Goal: Transaction & Acquisition: Purchase product/service

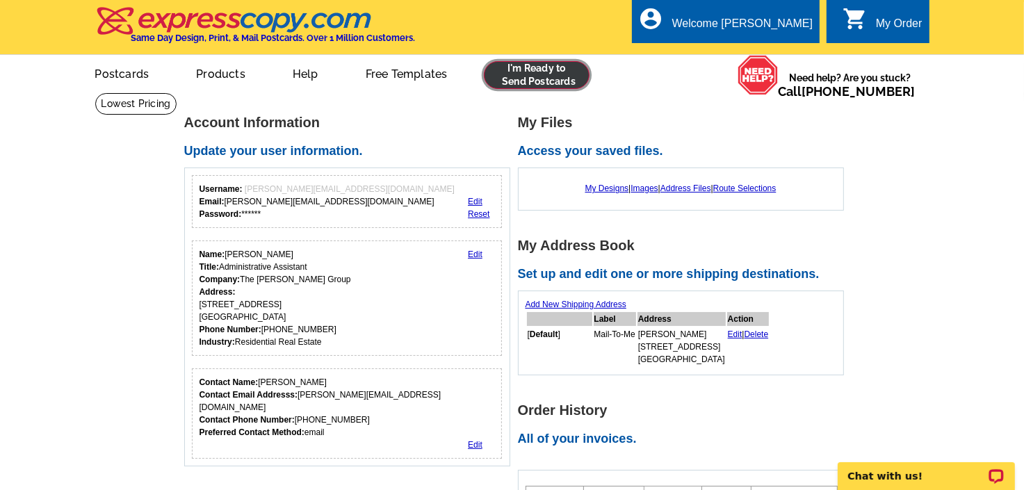
click at [549, 83] on link at bounding box center [537, 75] width 106 height 28
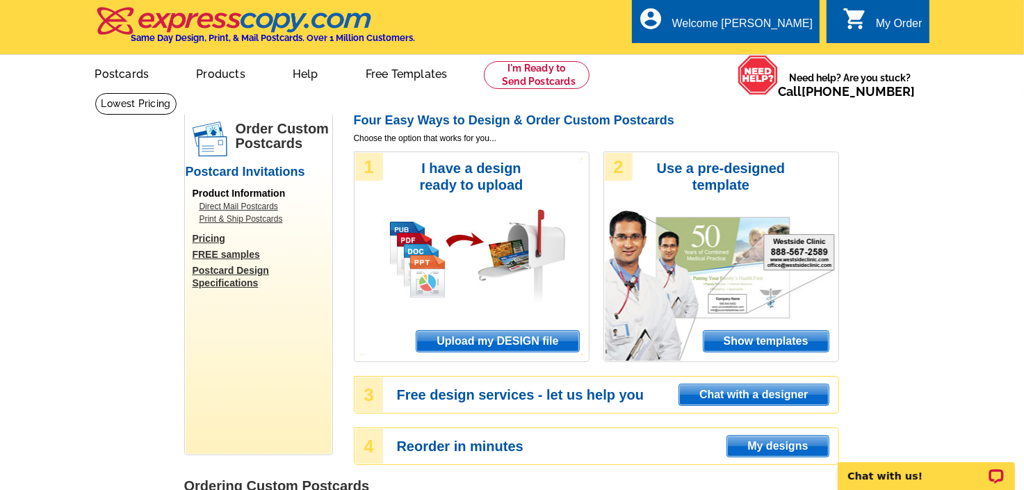
click at [490, 338] on span "Upload my DESIGN file" at bounding box center [497, 341] width 162 height 21
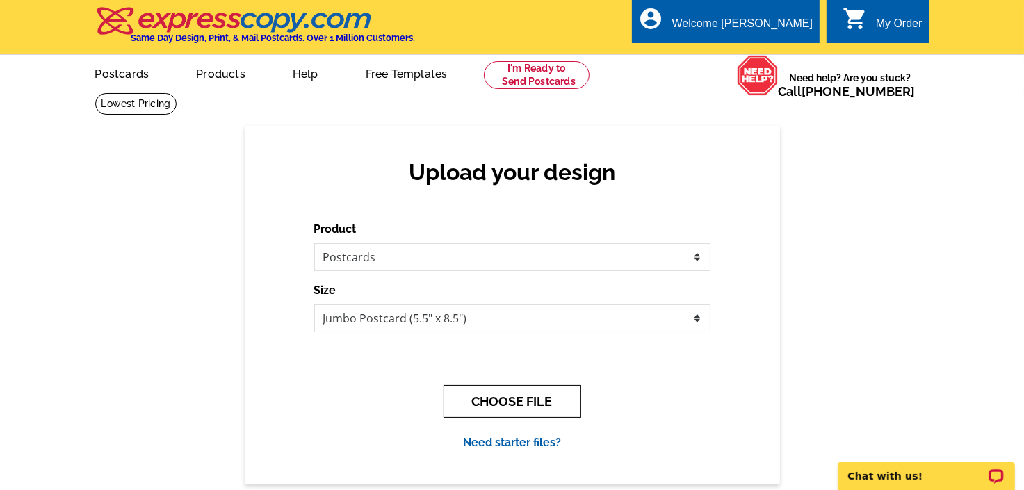
click at [527, 405] on button "CHOOSE FILE" at bounding box center [513, 401] width 138 height 33
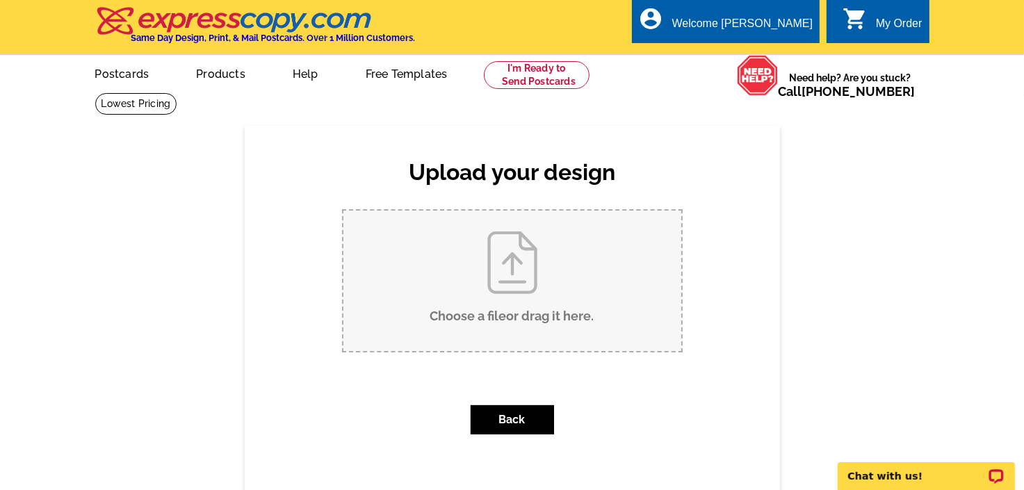
click at [528, 321] on input "Choose a file or drag it here ." at bounding box center [512, 281] width 338 height 140
type input "C:\fakepath\CCSNeighborsFront.pdf"
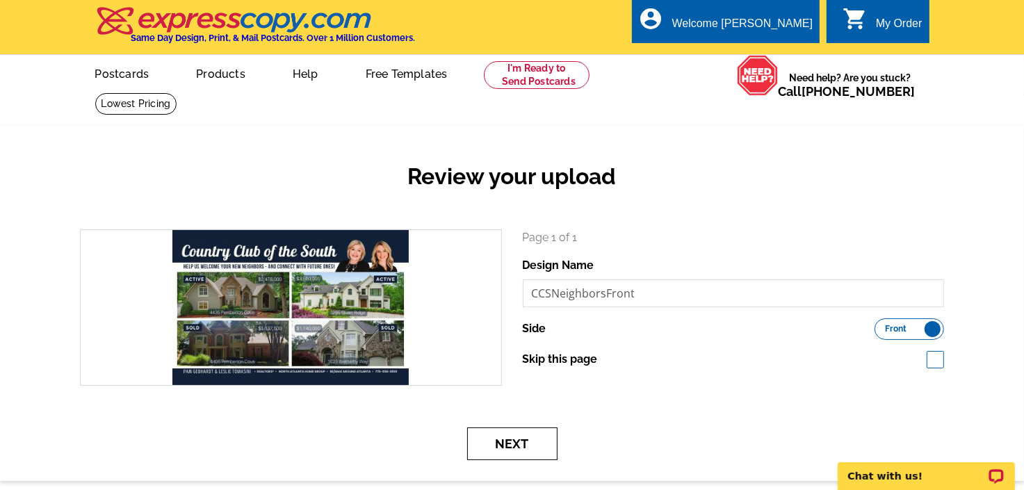
click at [521, 446] on button "Next" at bounding box center [512, 444] width 90 height 33
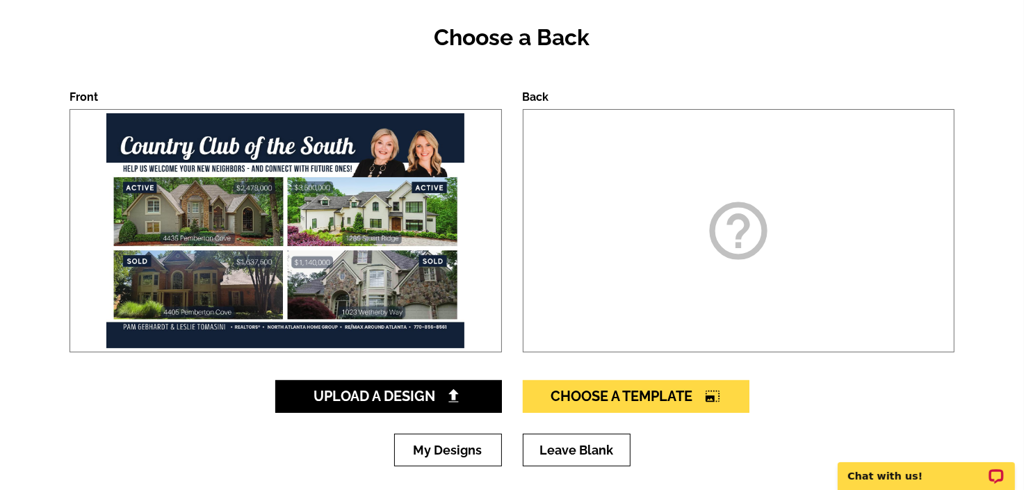
scroll to position [209, 0]
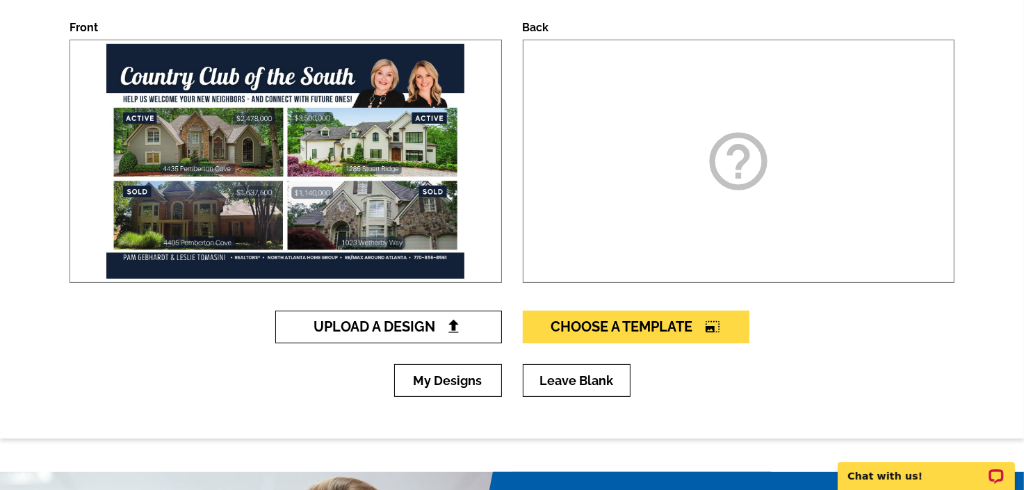
click at [456, 327] on img at bounding box center [453, 326] width 15 height 15
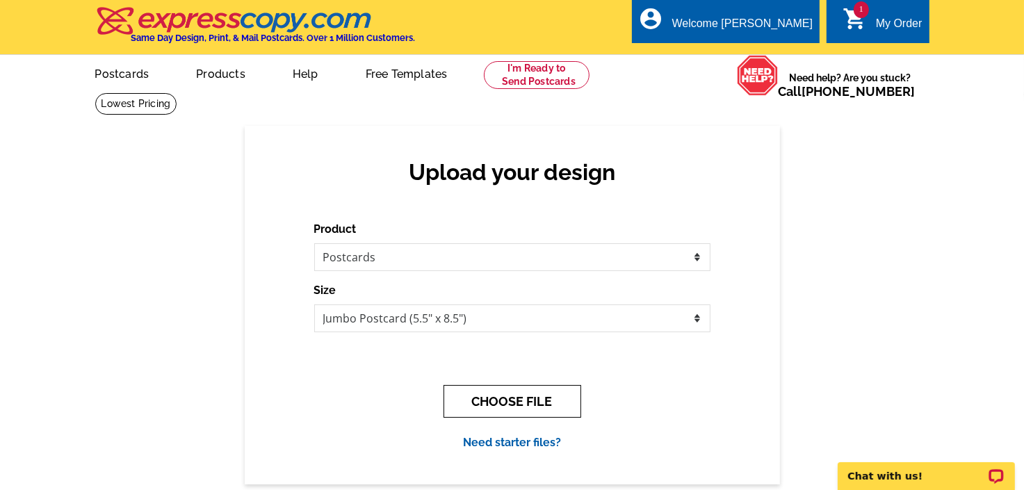
click at [503, 395] on button "CHOOSE FILE" at bounding box center [513, 401] width 138 height 33
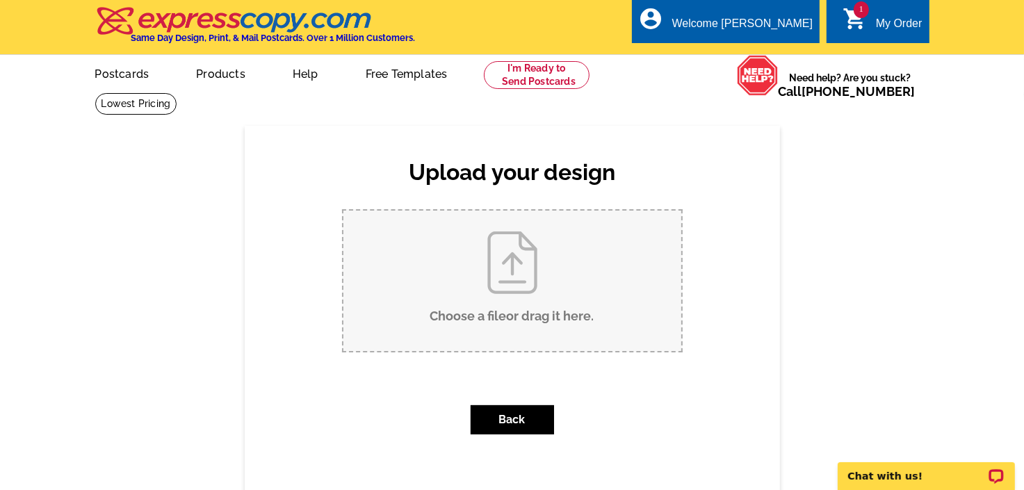
click at [513, 316] on input "Choose a file or drag it here ." at bounding box center [512, 281] width 338 height 140
type input "C:\fakepath\CCSNeighborsBack.pdf"
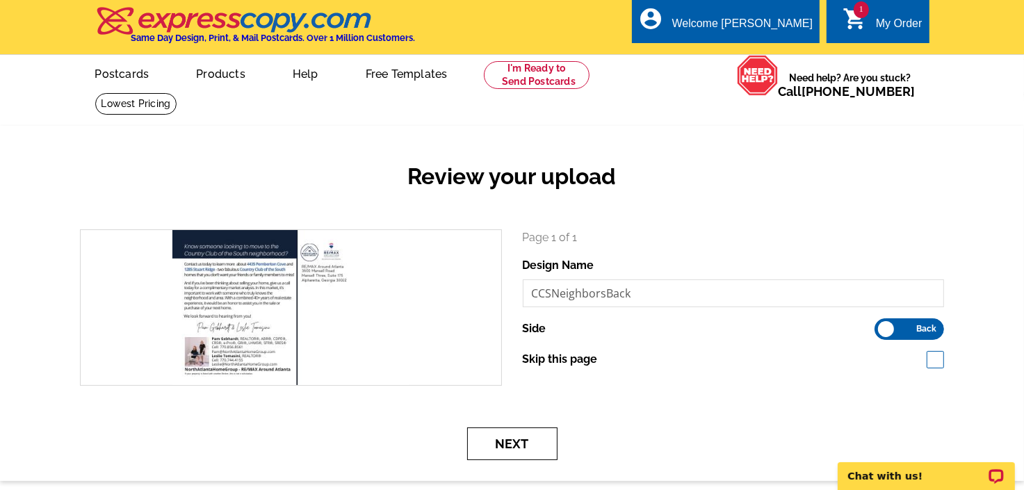
click at [526, 448] on button "Next" at bounding box center [512, 444] width 90 height 33
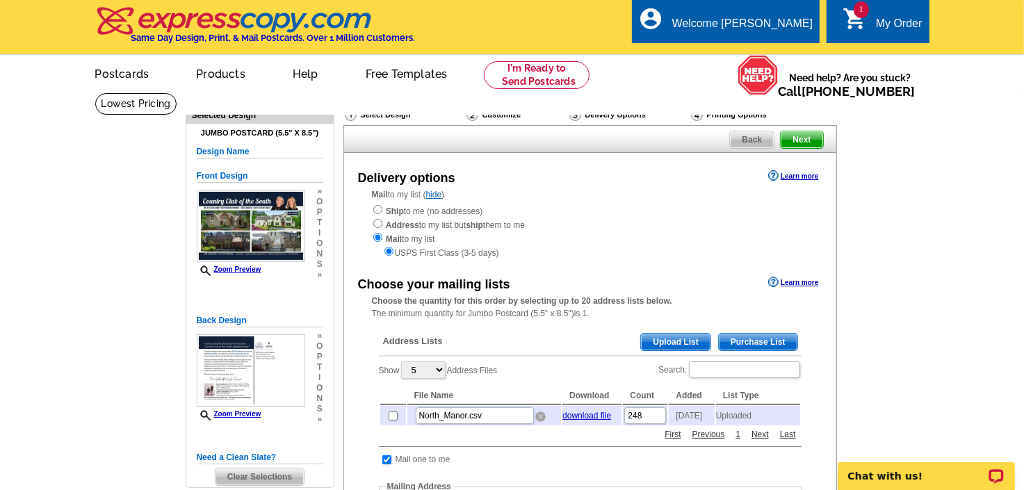
click at [539, 422] on img at bounding box center [540, 417] width 10 height 10
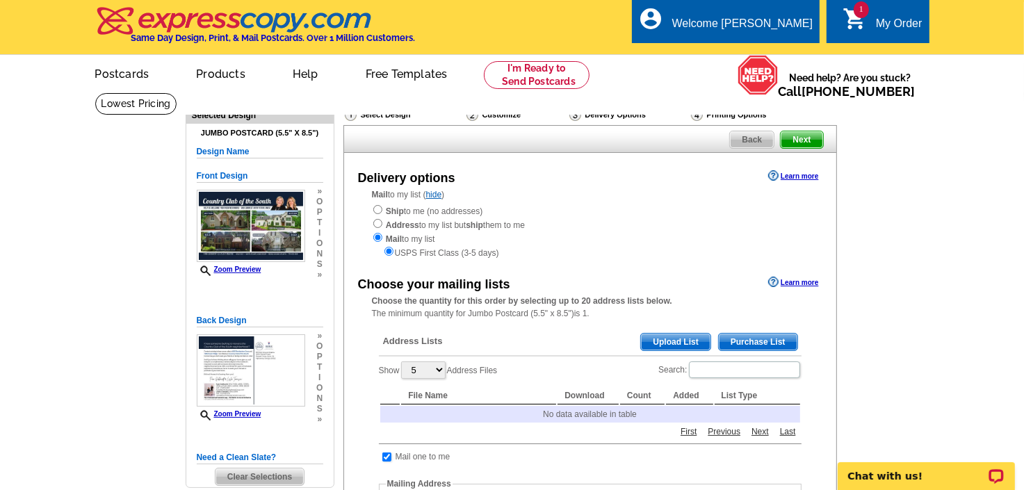
click at [684, 343] on span "Upload List" at bounding box center [675, 342] width 69 height 17
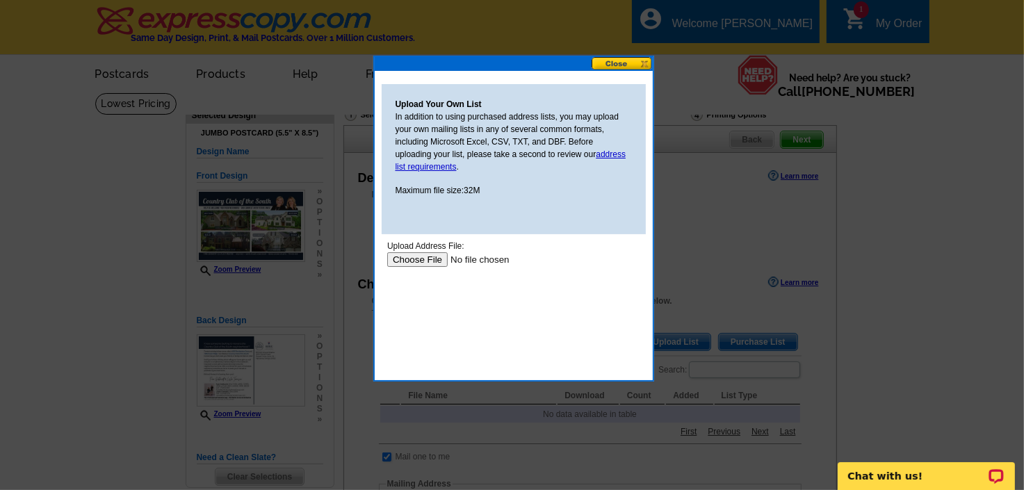
click at [435, 260] on input "file" at bounding box center [475, 259] width 176 height 15
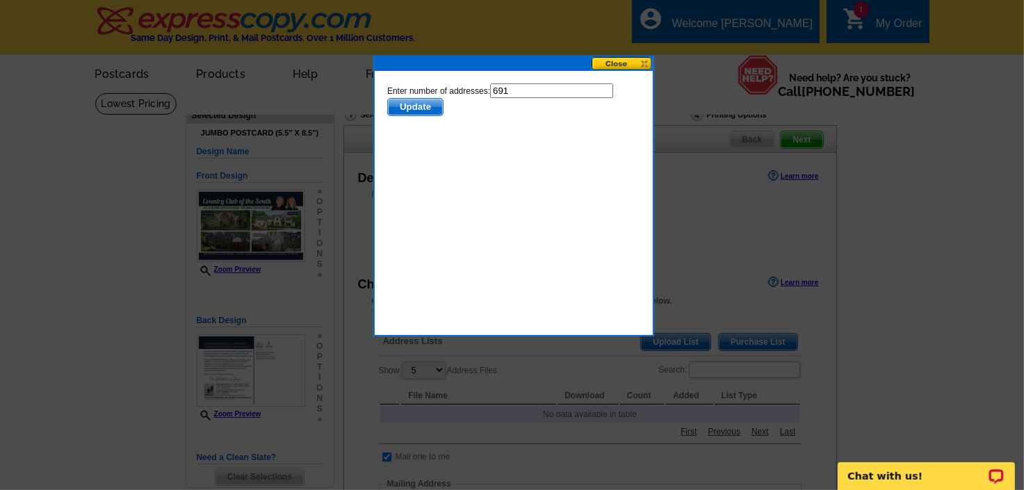
click at [641, 60] on button at bounding box center [622, 63] width 61 height 13
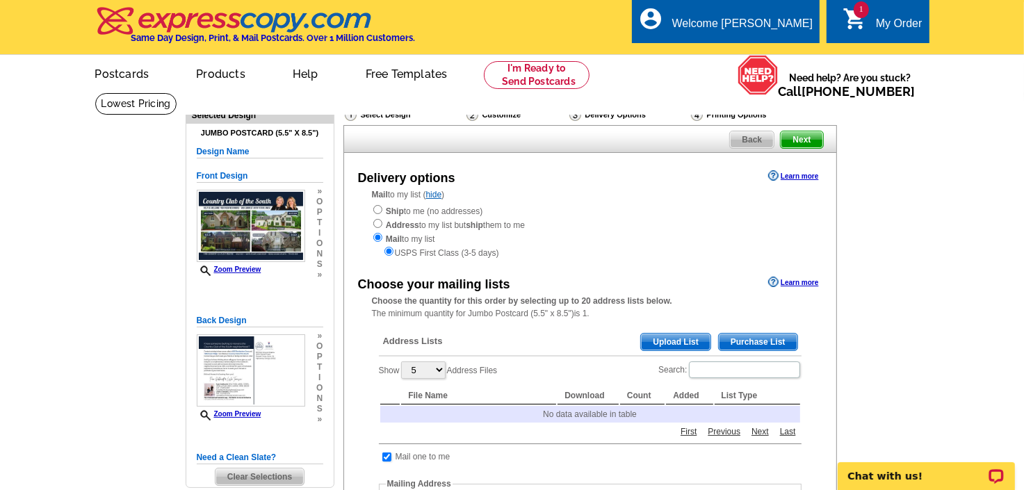
click at [689, 343] on span "Upload List" at bounding box center [675, 342] width 69 height 17
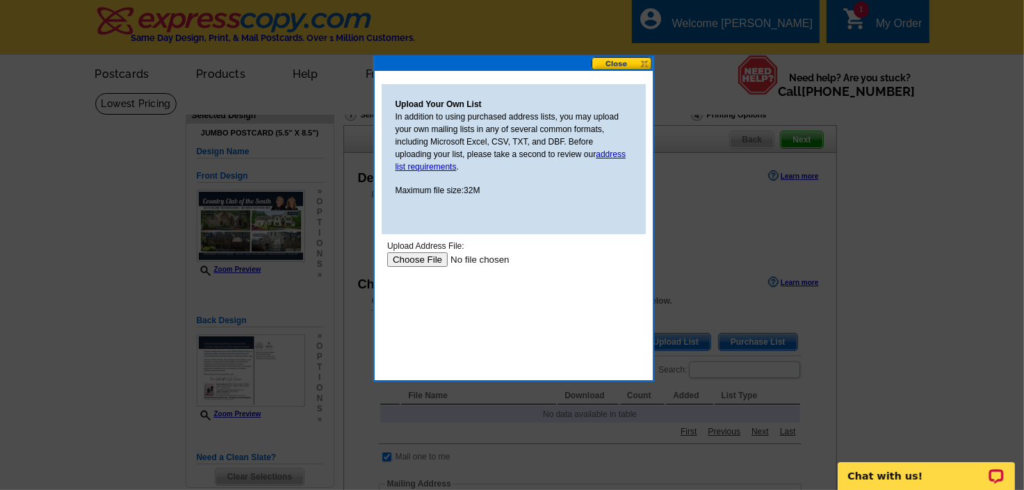
click at [435, 259] on input "file" at bounding box center [475, 259] width 176 height 15
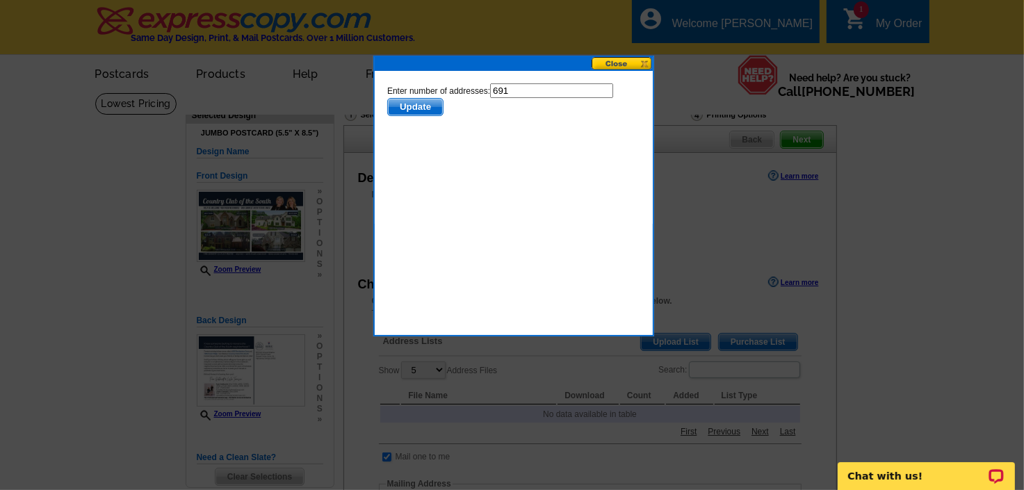
click at [416, 106] on span "Update" at bounding box center [414, 106] width 55 height 17
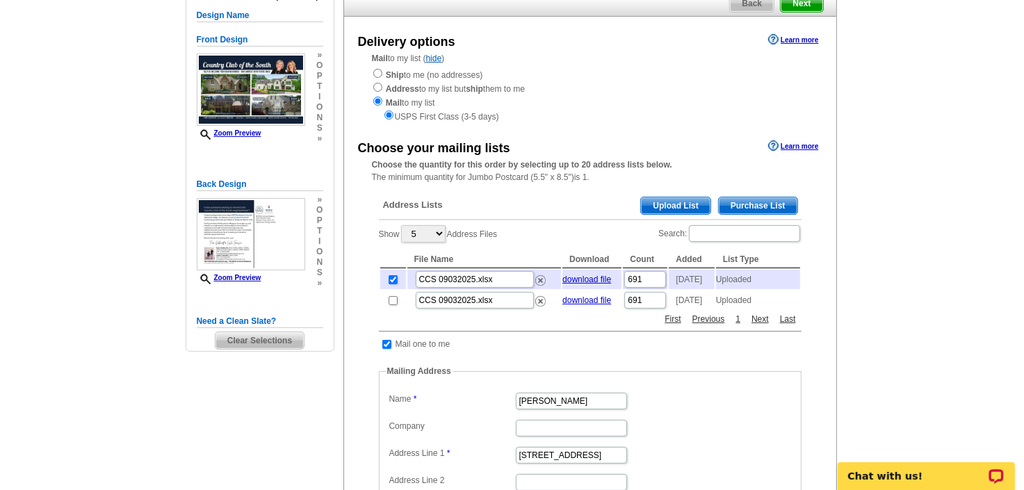
scroll to position [139, 0]
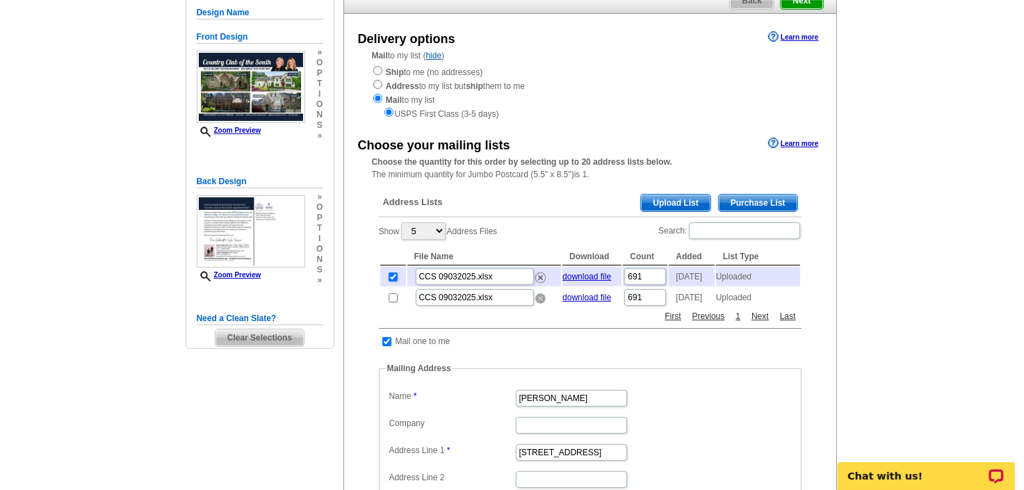
click at [538, 304] on img at bounding box center [540, 298] width 10 height 10
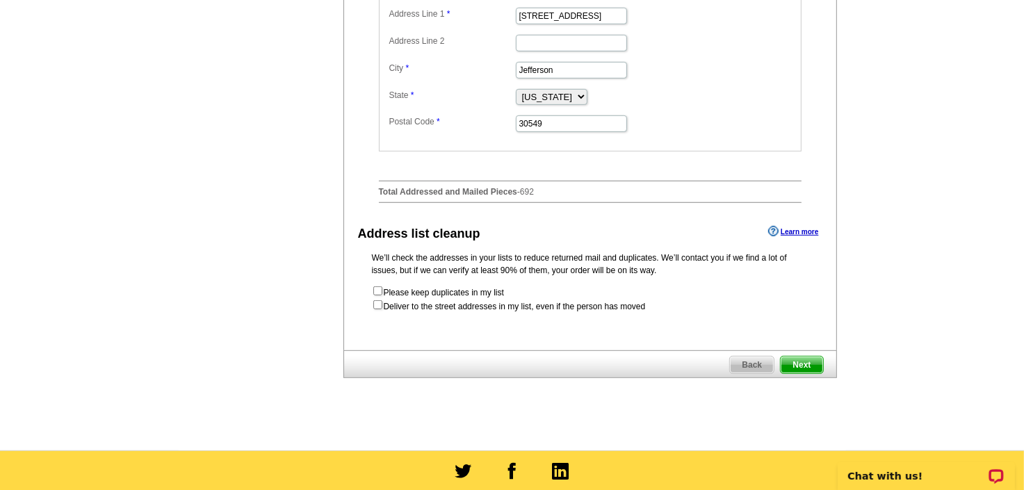
scroll to position [556, 0]
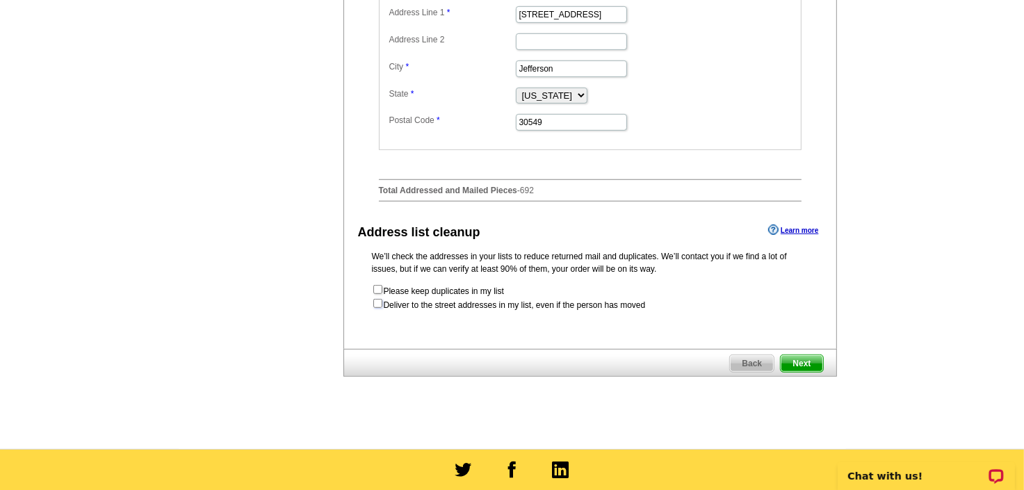
click at [377, 307] on input "checkbox" at bounding box center [377, 303] width 9 height 9
checkbox input "true"
radio input "true"
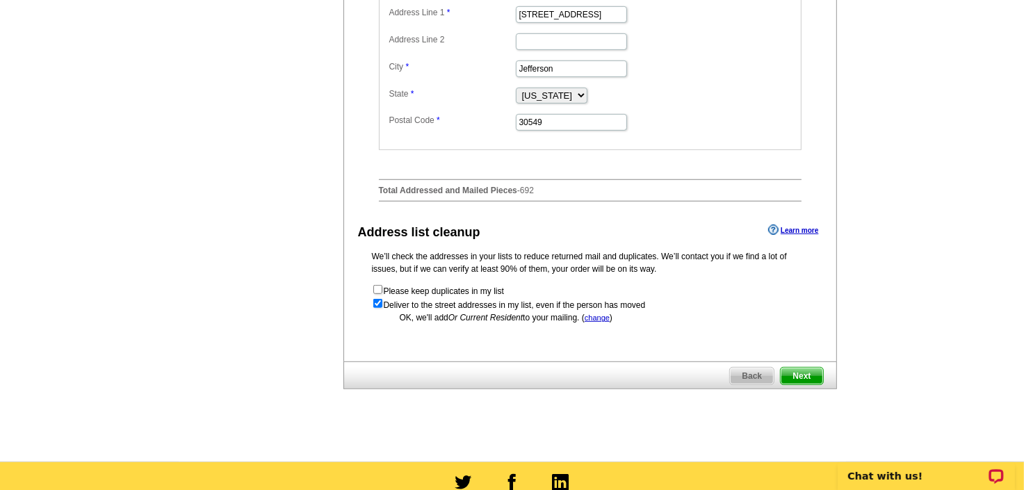
click at [807, 376] on span "Next" at bounding box center [802, 376] width 42 height 17
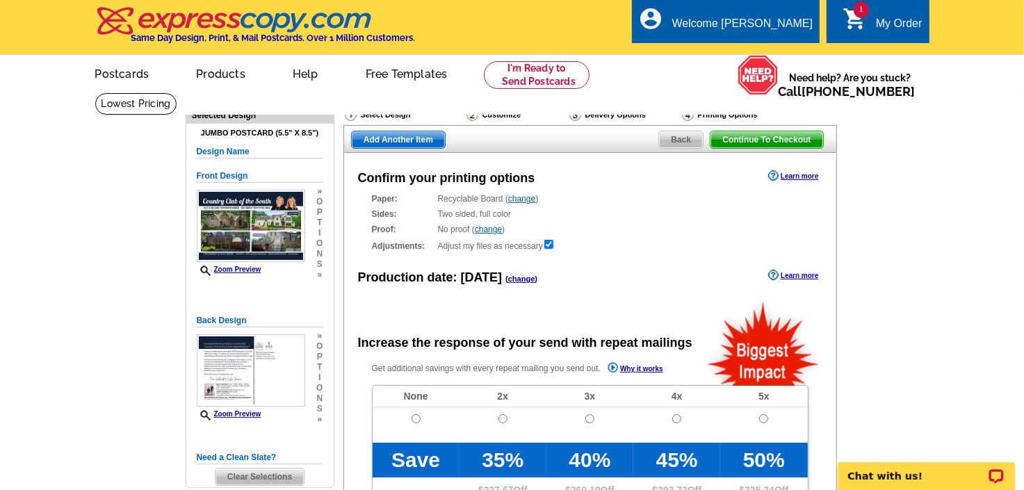
radio input "false"
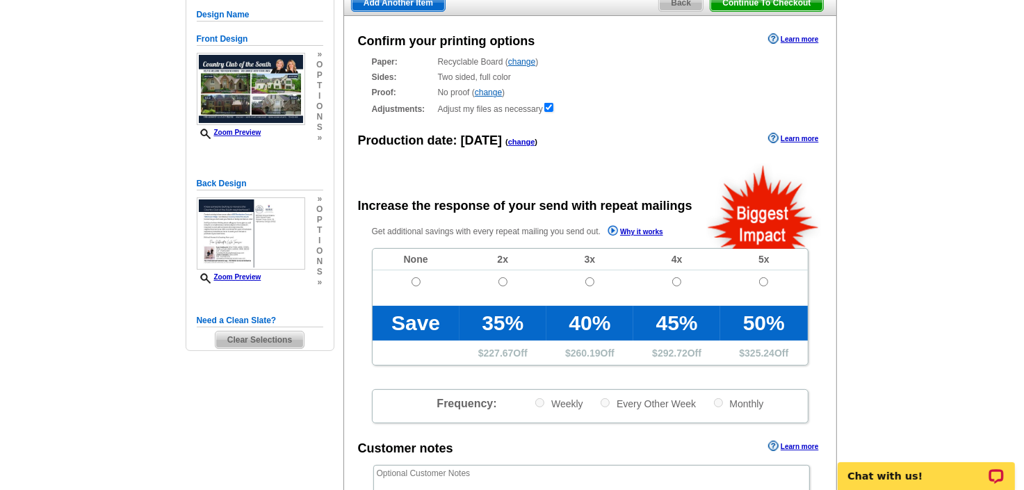
scroll to position [139, 0]
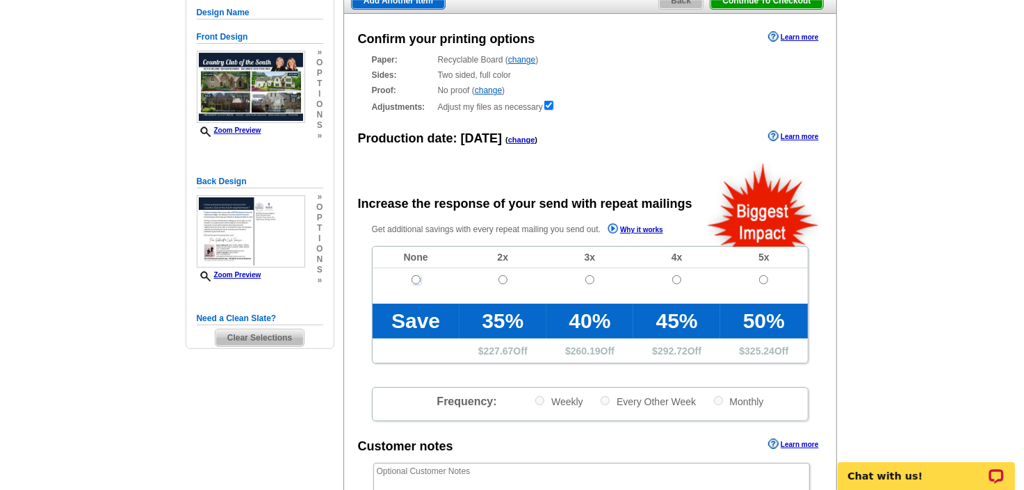
click at [419, 281] on input "radio" at bounding box center [416, 279] width 9 height 9
radio input "true"
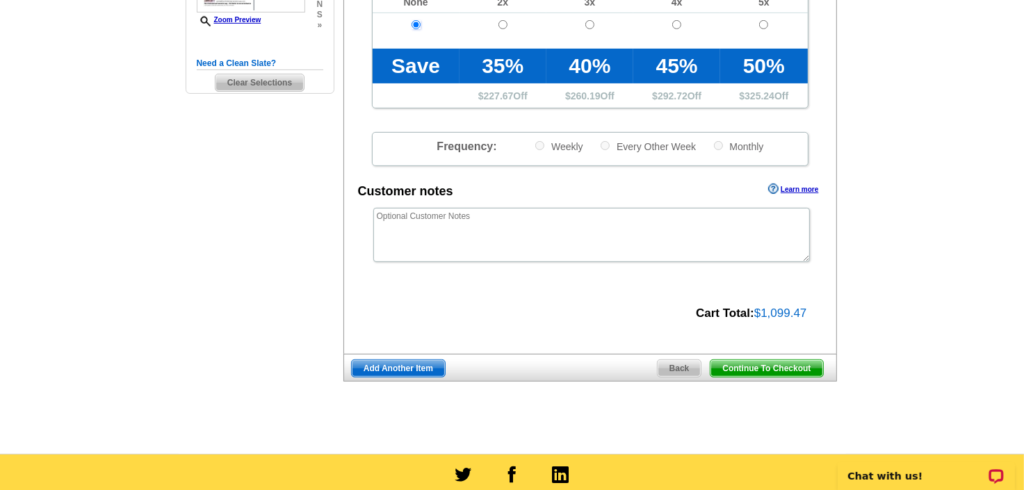
scroll to position [417, 0]
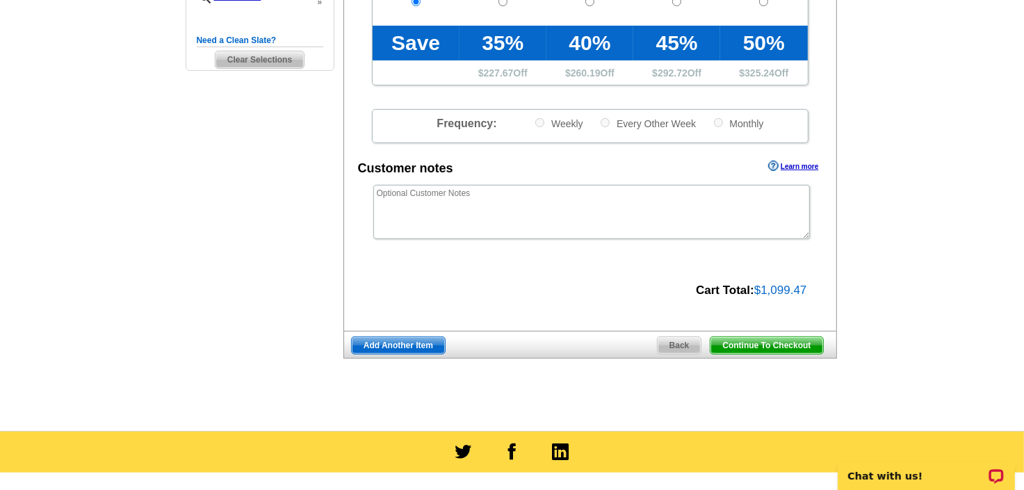
click at [786, 341] on span "Continue To Checkout" at bounding box center [767, 345] width 112 height 17
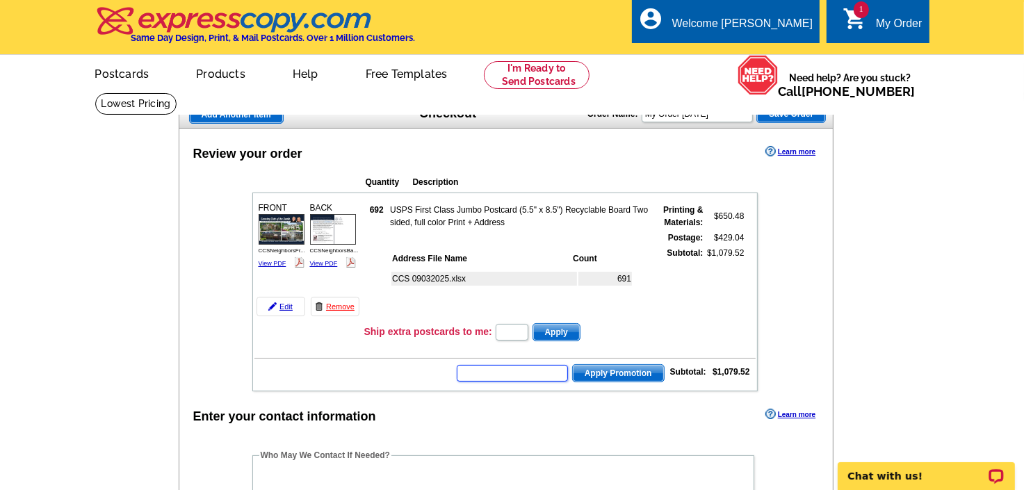
click at [508, 369] on input "text" at bounding box center [512, 373] width 111 height 17
type input "Chat20"
click at [614, 371] on span "Apply Promotion" at bounding box center [618, 373] width 91 height 17
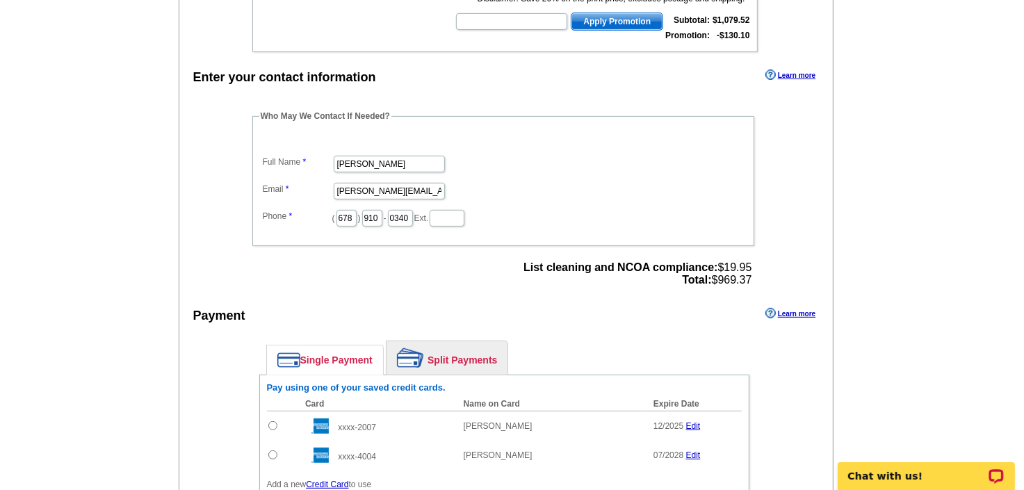
scroll to position [417, 0]
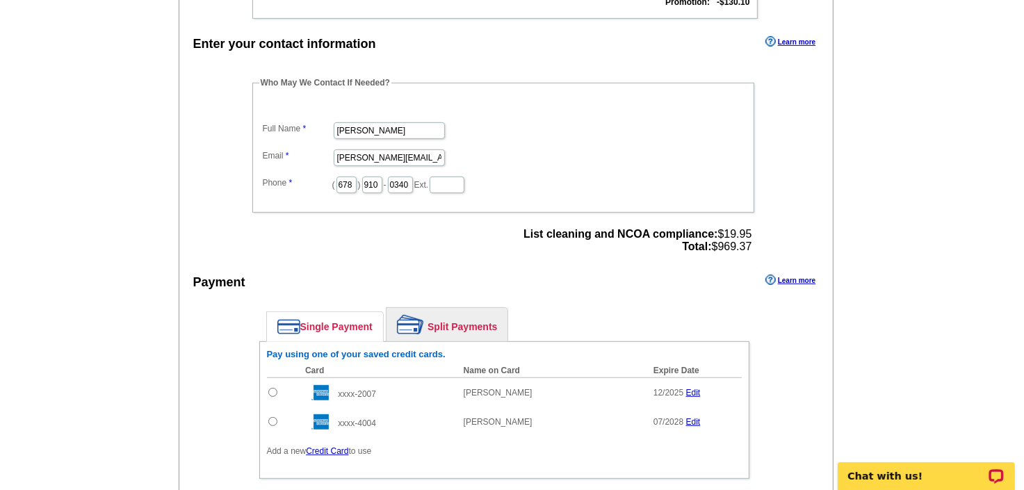
click at [275, 417] on input "radio" at bounding box center [272, 421] width 9 height 9
radio input "true"
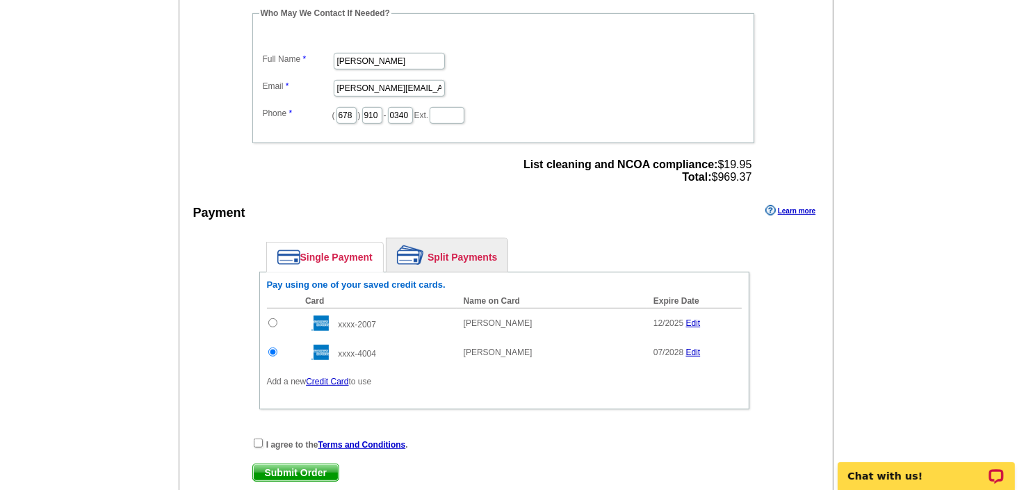
scroll to position [556, 0]
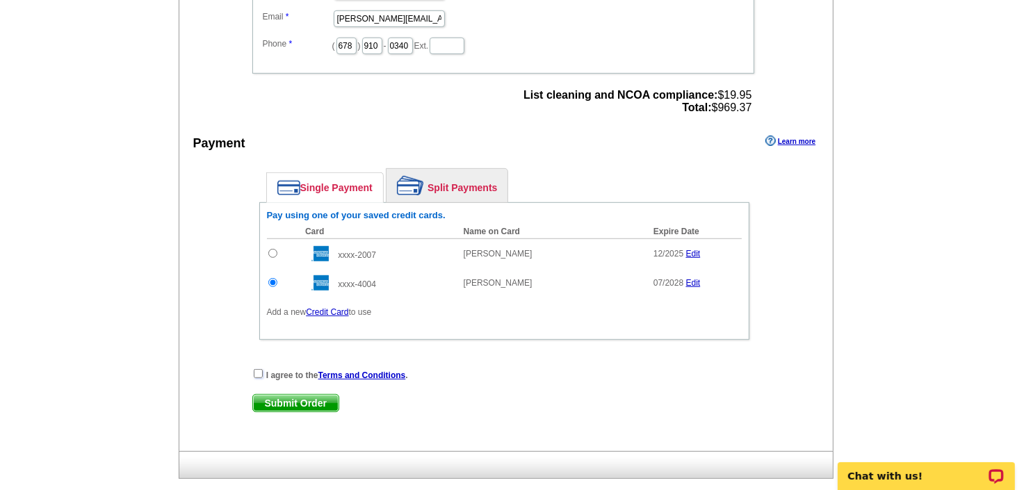
click at [260, 369] on input "checkbox" at bounding box center [258, 373] width 9 height 9
checkbox input "true"
click at [293, 395] on span "Submit Order" at bounding box center [296, 403] width 86 height 17
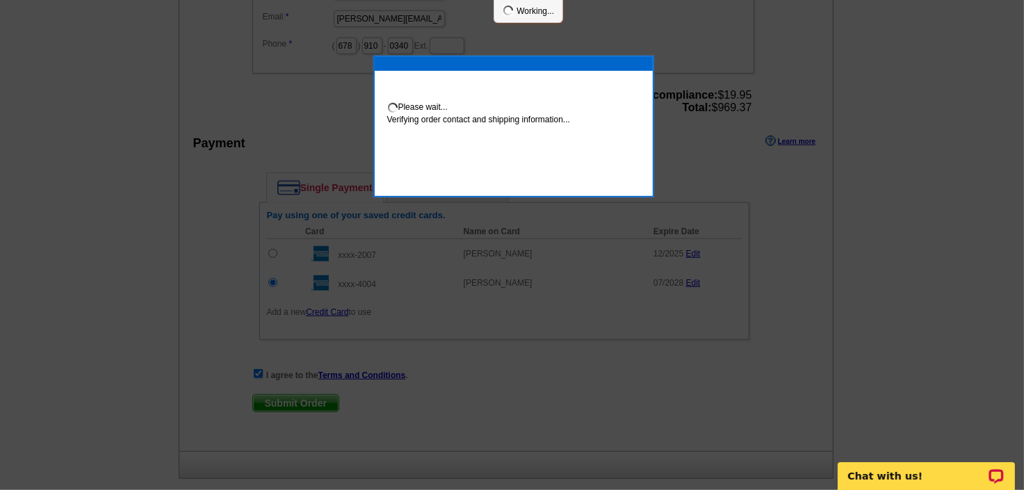
scroll to position [551, 0]
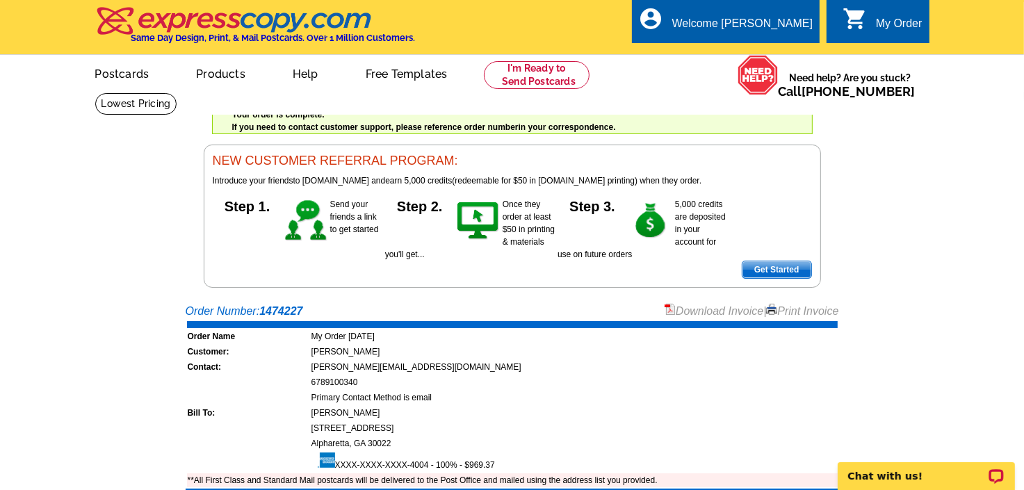
click at [718, 307] on link "Download Invoice" at bounding box center [714, 311] width 99 height 12
